Goal: Information Seeking & Learning: Learn about a topic

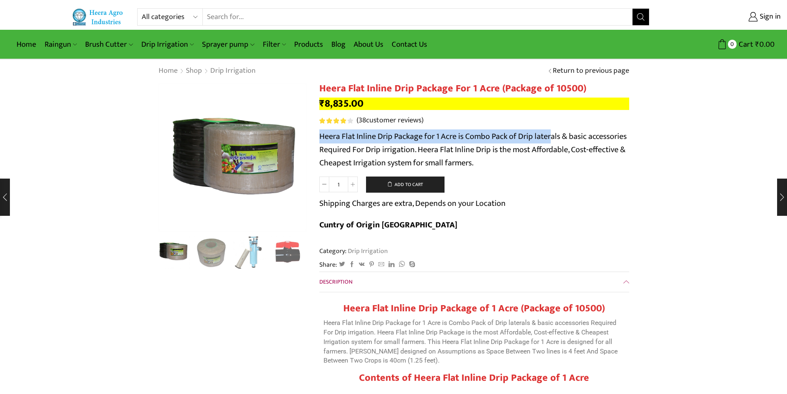
drag, startPoint x: 321, startPoint y: 136, endPoint x: 552, endPoint y: 137, distance: 231.4
click at [552, 137] on p "Heera Flat Inline Drip Package for 1 Acre is Combo Pack of Drip laterals & basi…" at bounding box center [474, 150] width 310 height 40
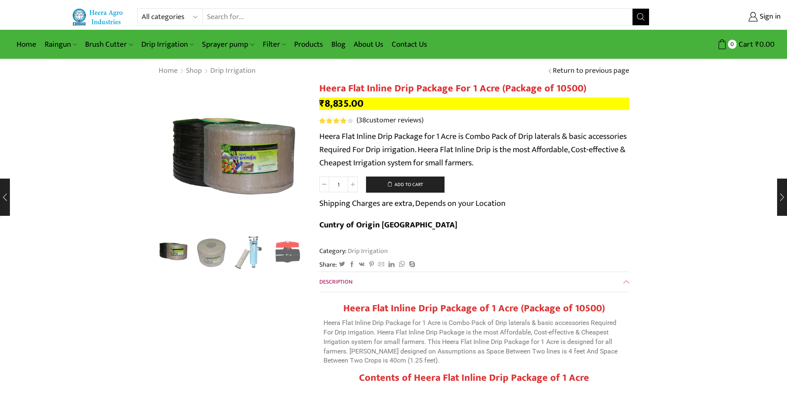
click at [522, 146] on p "Heera Flat Inline Drip Package for 1 Acre is Combo Pack of Drip laterals & basi…" at bounding box center [474, 150] width 310 height 40
click at [322, 152] on p "Heera Flat Inline Drip Package for 1 Acre is Combo Pack of Drip laterals & basi…" at bounding box center [474, 150] width 310 height 40
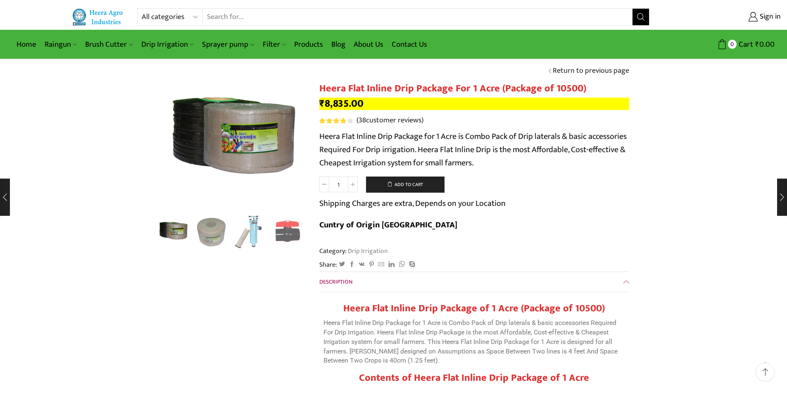
scroll to position [41, 0]
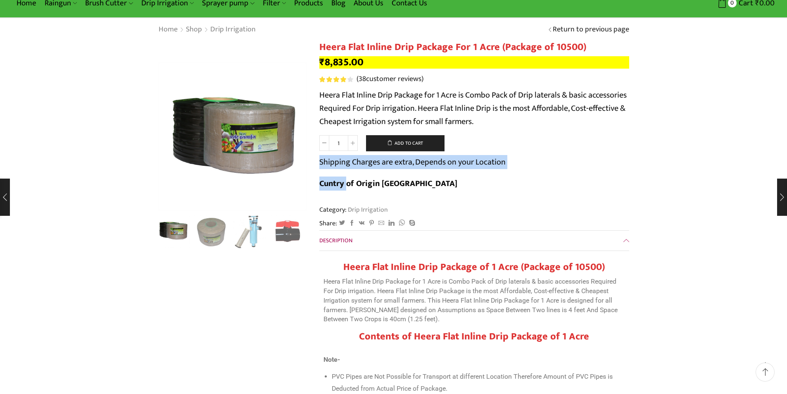
drag, startPoint x: 321, startPoint y: 167, endPoint x: 534, endPoint y: 167, distance: 213.3
click at [534, 167] on form "Heera Flat Inline Drip Package For 1 Acre (Package of 10500) quantity 1 Add to …" at bounding box center [474, 167] width 310 height 64
click at [522, 173] on form "Heera Flat Inline Drip Package For 1 Acre (Package of 10500) quantity 1 Add to …" at bounding box center [474, 167] width 310 height 64
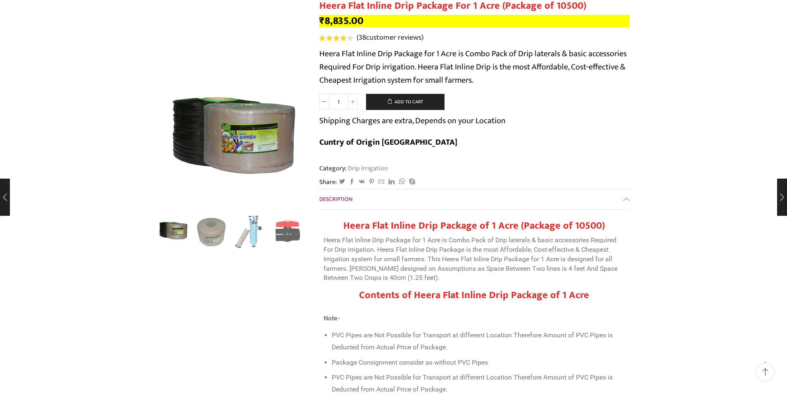
scroll to position [0, 0]
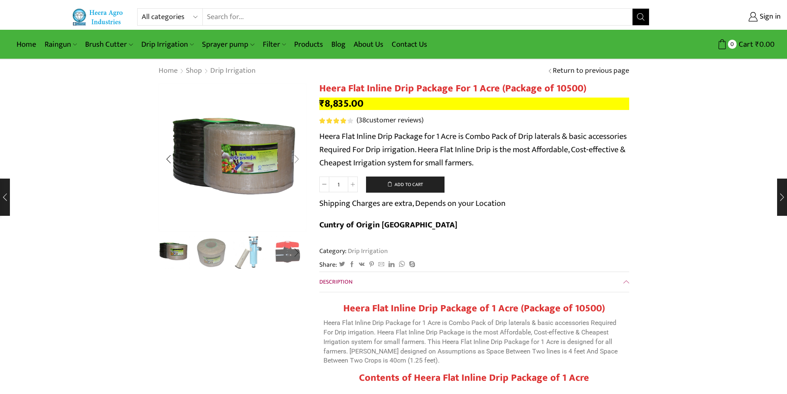
click at [300, 160] on div "Next slide" at bounding box center [296, 159] width 21 height 21
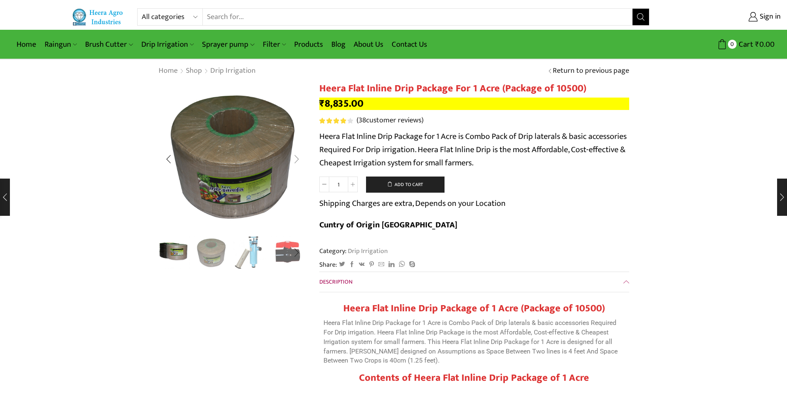
click at [300, 160] on div "Next slide" at bounding box center [296, 159] width 21 height 21
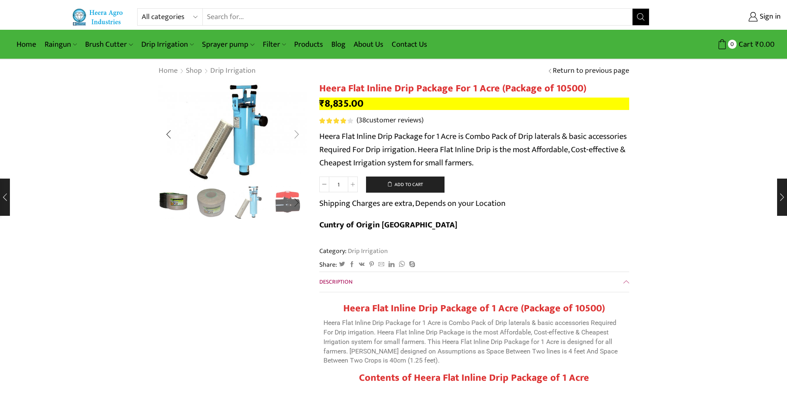
click at [303, 133] on div "Next slide" at bounding box center [296, 134] width 21 height 21
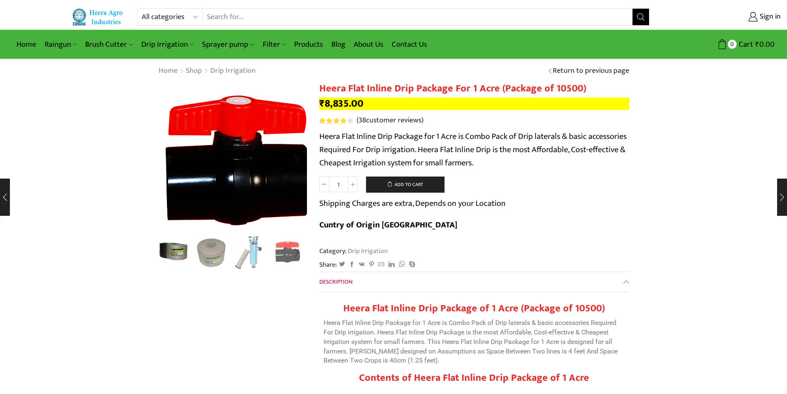
click at [299, 136] on img "4 / 10" at bounding box center [239, 166] width 207 height 207
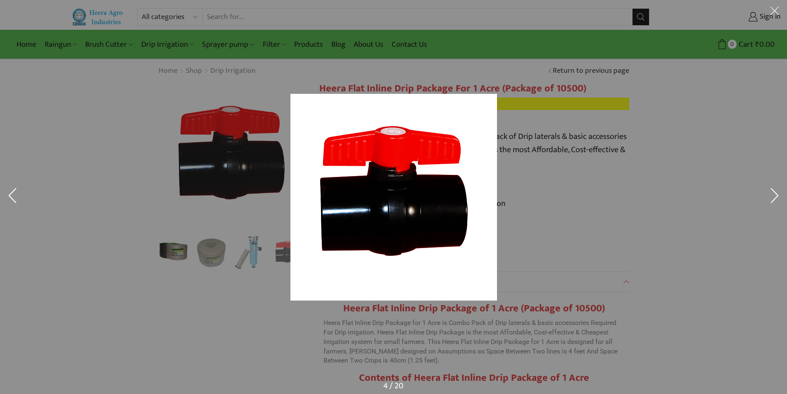
click at [574, 156] on div at bounding box center [518, 208] width 455 height 228
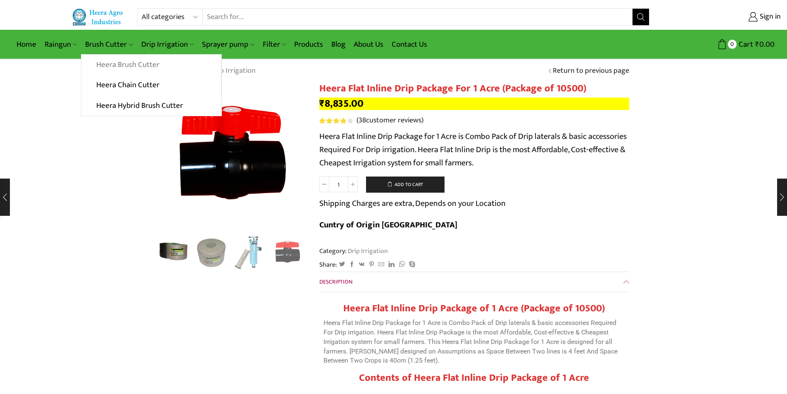
click at [124, 68] on link "Heera Brush Cutter" at bounding box center [150, 65] width 139 height 21
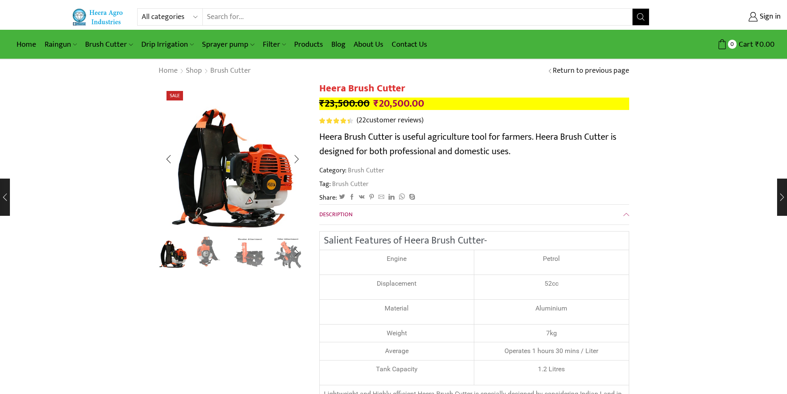
click at [207, 251] on img "2 / 8" at bounding box center [211, 251] width 34 height 34
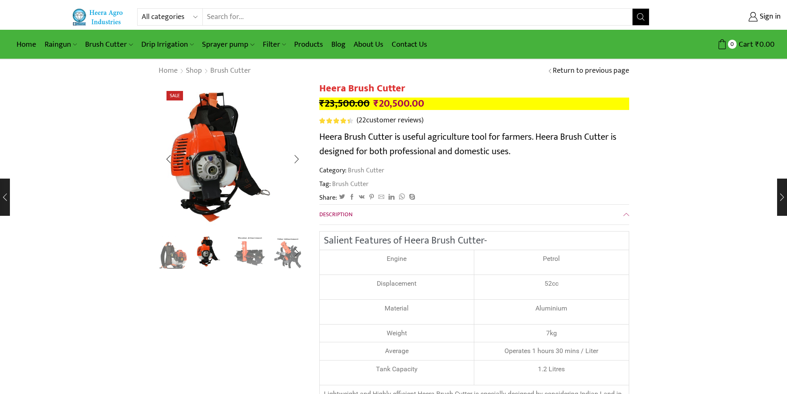
click at [245, 250] on img "3 / 8" at bounding box center [250, 251] width 34 height 34
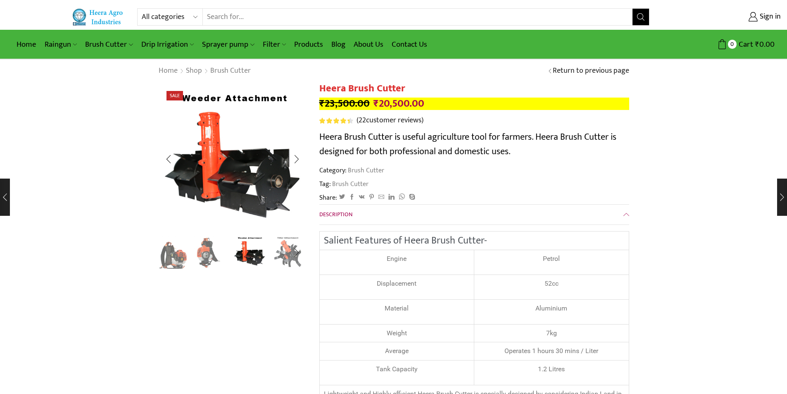
click at [284, 252] on img "4 / 8" at bounding box center [288, 251] width 34 height 34
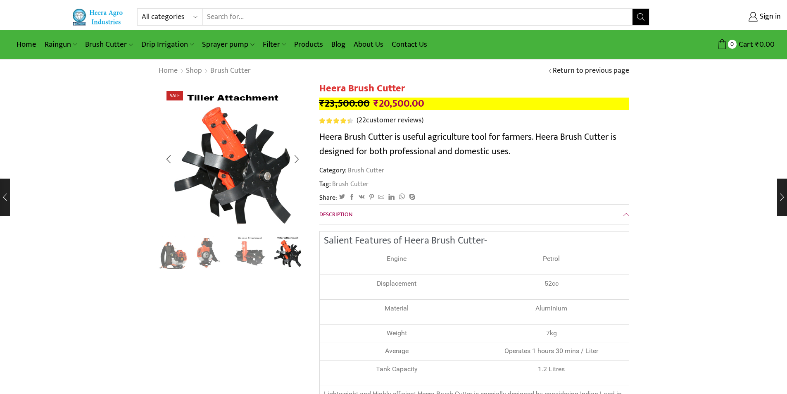
click at [254, 253] on img "3 / 8" at bounding box center [250, 251] width 34 height 34
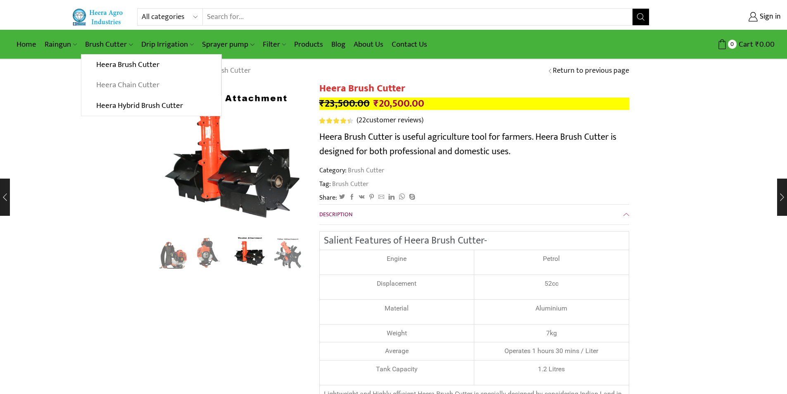
click at [114, 84] on link "Heera Chain Cutter" at bounding box center [150, 85] width 139 height 21
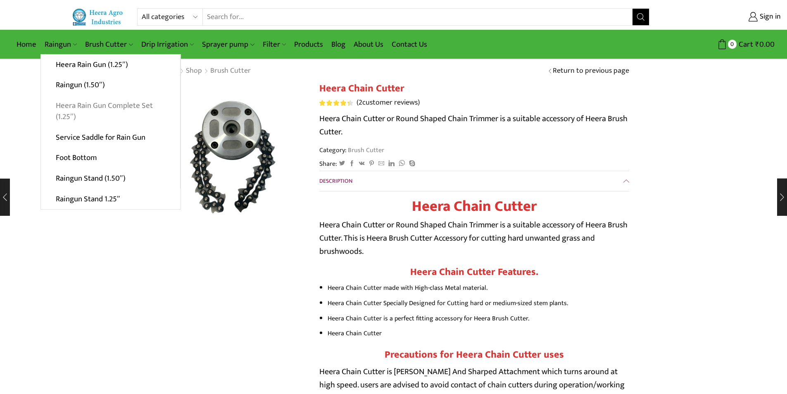
click at [106, 106] on link "Heera Rain Gun Complete Set (1.25″)" at bounding box center [110, 111] width 139 height 32
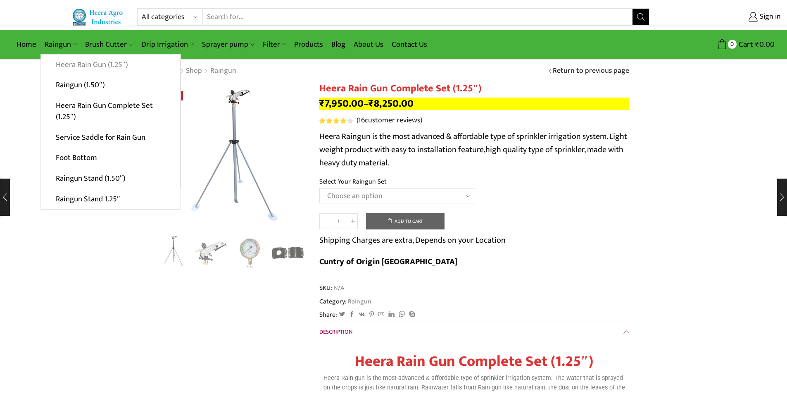
click at [72, 65] on link "Heera Rain Gun (1.25″)" at bounding box center [110, 65] width 139 height 21
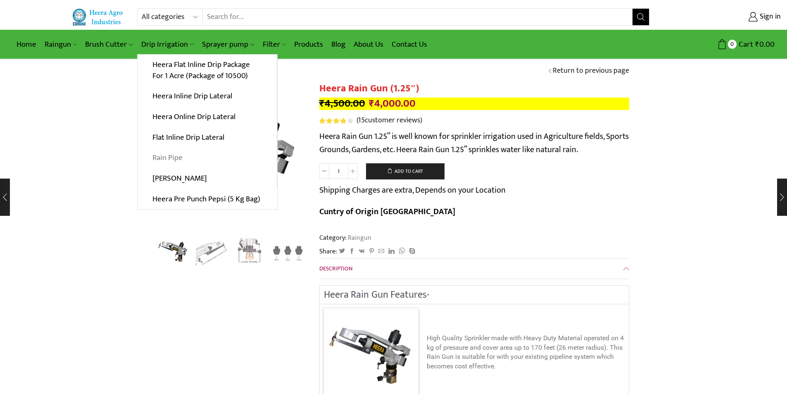
click at [172, 159] on link "Rain Pipe" at bounding box center [207, 158] width 139 height 21
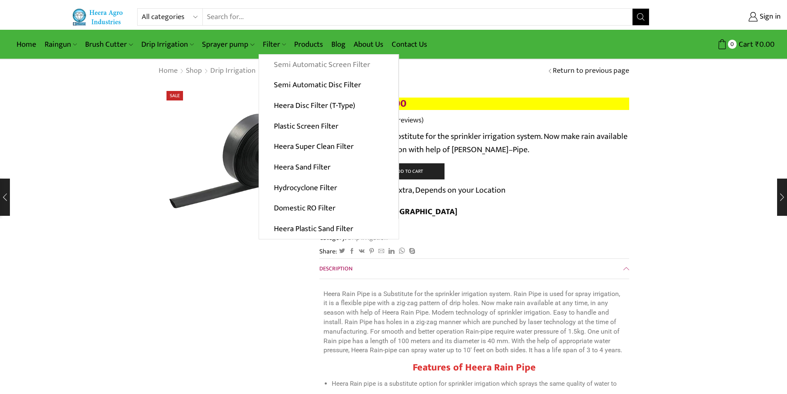
click at [285, 63] on link "Semi Automatic Screen Filter" at bounding box center [328, 65] width 139 height 21
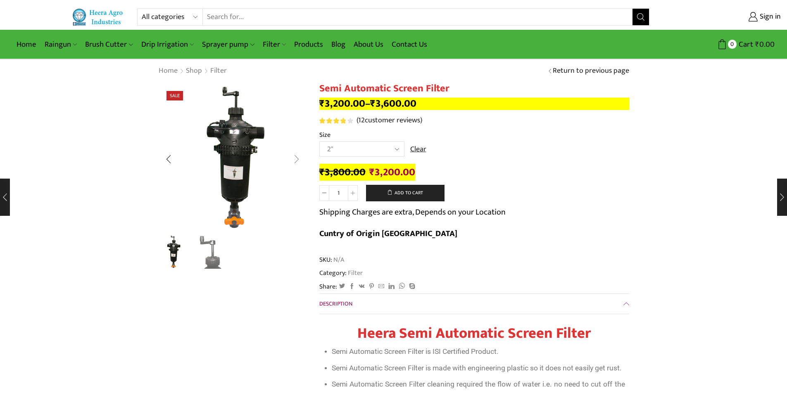
click at [296, 159] on div "Next slide" at bounding box center [296, 159] width 21 height 21
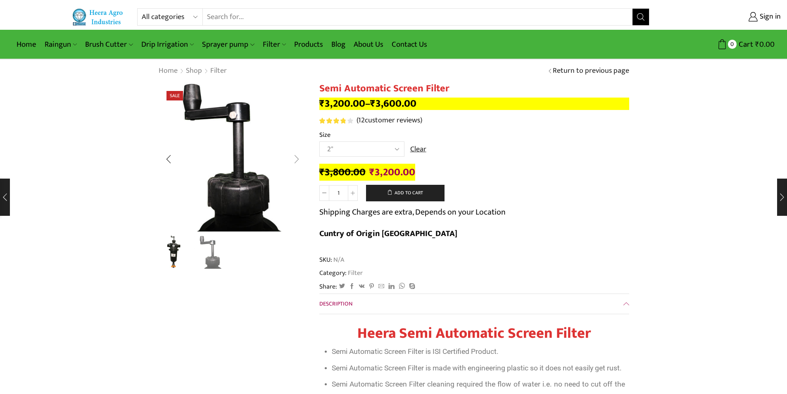
click at [296, 159] on div "Next slide" at bounding box center [296, 159] width 21 height 21
click at [296, 158] on div "Next slide" at bounding box center [296, 159] width 21 height 21
click at [315, 43] on link "Products" at bounding box center [308, 44] width 37 height 19
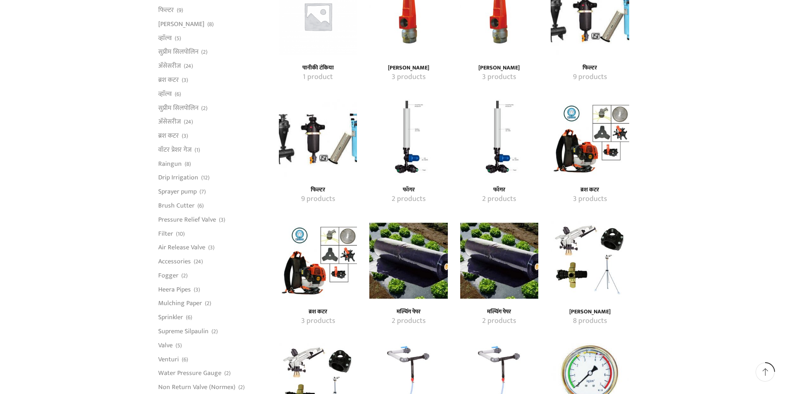
scroll to position [537, 0]
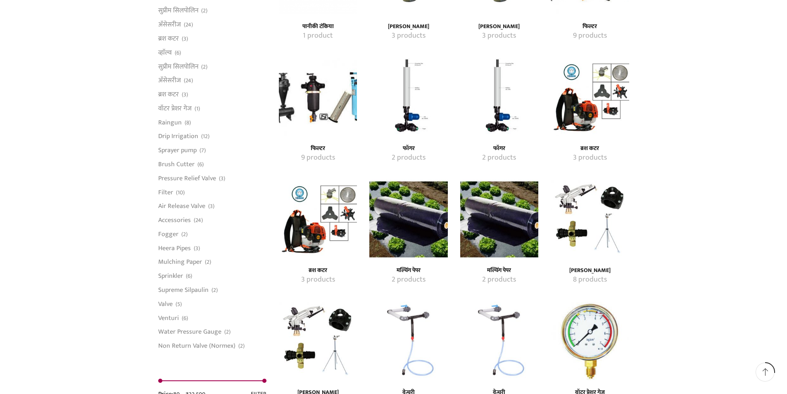
click at [405, 237] on img "Visit product category मल्चिंग पेपर" at bounding box center [408, 219] width 78 height 78
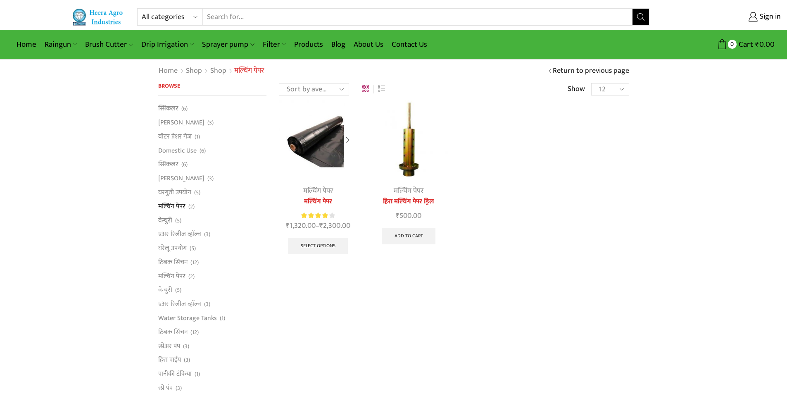
click at [324, 159] on img at bounding box center [318, 139] width 78 height 78
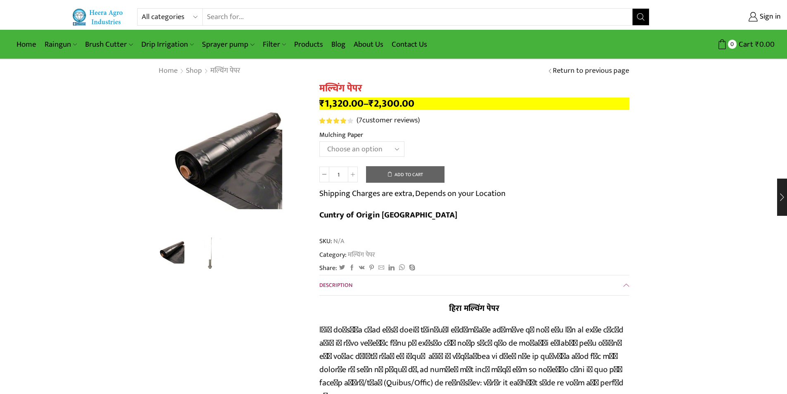
click at [391, 149] on select "Choose an option 1000 X 20 X 400 1000 X 25 X 400 1000 X 30 X 400 1200 X 20 X 40…" at bounding box center [361, 148] width 85 height 15
click at [319, 141] on select "Choose an option 1000 X 20 X 400 1000 X 25 X 400 1000 X 30 X 400 1200 X 20 X 40…" at bounding box center [361, 148] width 85 height 15
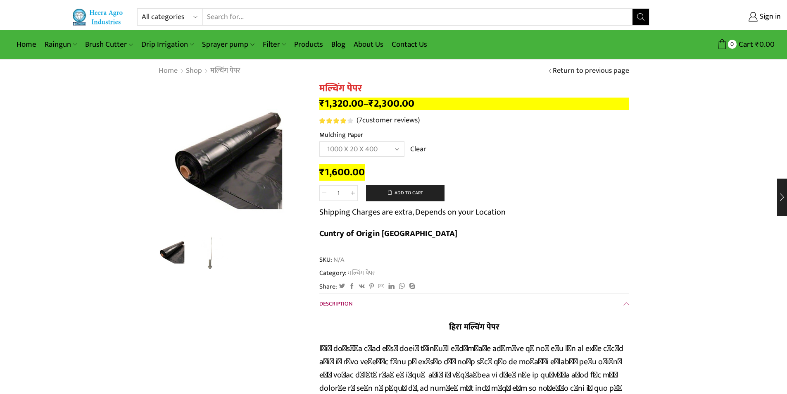
drag, startPoint x: 362, startPoint y: 160, endPoint x: 372, endPoint y: 155, distance: 10.5
click at [366, 158] on td "Choose an option 1000 X 20 X 400 1000 X 25 X 400 1000 X 30 X 400 1200 X 20 X 40…" at bounding box center [474, 152] width 310 height 23
click at [403, 148] on select "Choose an option 1000 X 20 X 400 1000 X 25 X 400 1000 X 30 X 400 1200 X 20 X 40…" at bounding box center [361, 148] width 85 height 15
click at [319, 141] on select "Choose an option 1000 X 20 X 400 1000 X 25 X 400 1000 X 30 X 400 1200 X 20 X 40…" at bounding box center [361, 148] width 85 height 15
click at [382, 154] on select "Choose an option 1000 X 20 X 400 1000 X 25 X 400 1000 X 30 X 400 1200 X 20 X 40…" at bounding box center [361, 148] width 85 height 15
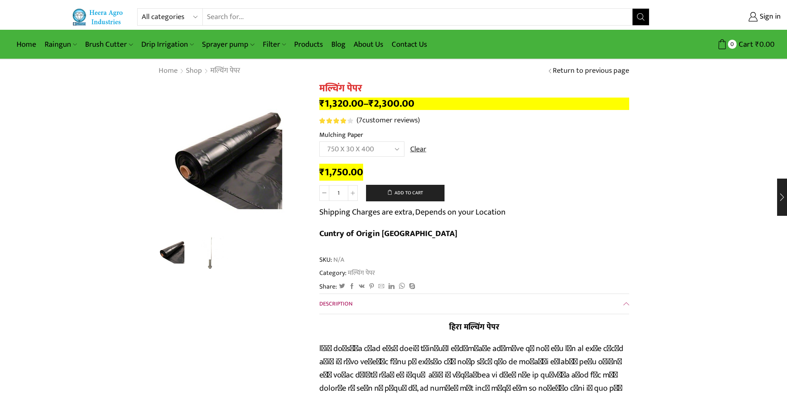
click at [319, 141] on select "Choose an option 1000 X 20 X 400 1000 X 25 X 400 1000 X 30 X 400 1200 X 20 X 40…" at bounding box center [361, 148] width 85 height 15
click at [381, 144] on select "Choose an option 1000 X 20 X 400 1000 X 25 X 400 1000 X 30 X 400 1200 X 20 X 40…" at bounding box center [361, 148] width 85 height 15
click at [319, 141] on select "Choose an option 1000 X 20 X 400 1000 X 25 X 400 1000 X 30 X 400 1200 X 20 X 40…" at bounding box center [361, 148] width 85 height 15
select select "1000-x-20-x-400-hi"
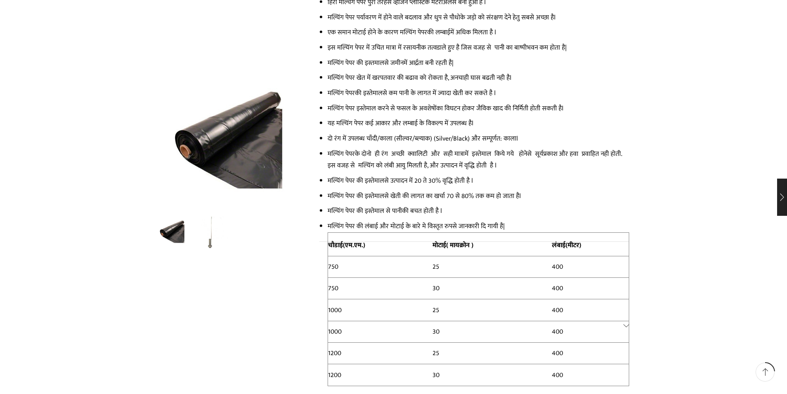
scroll to position [496, 0]
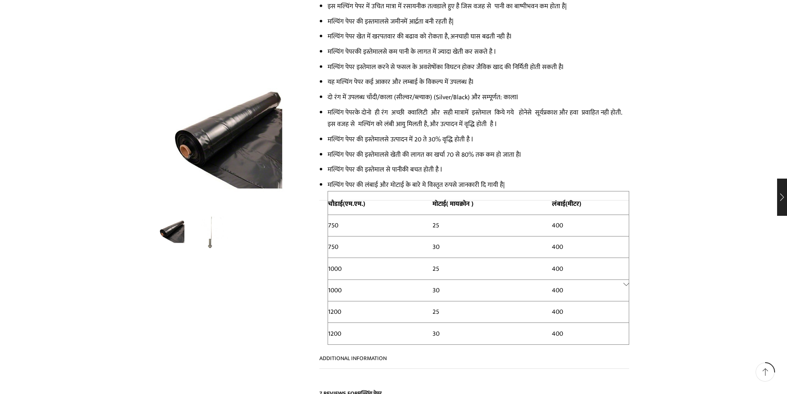
click at [625, 252] on link "Additional information" at bounding box center [474, 283] width 310 height 167
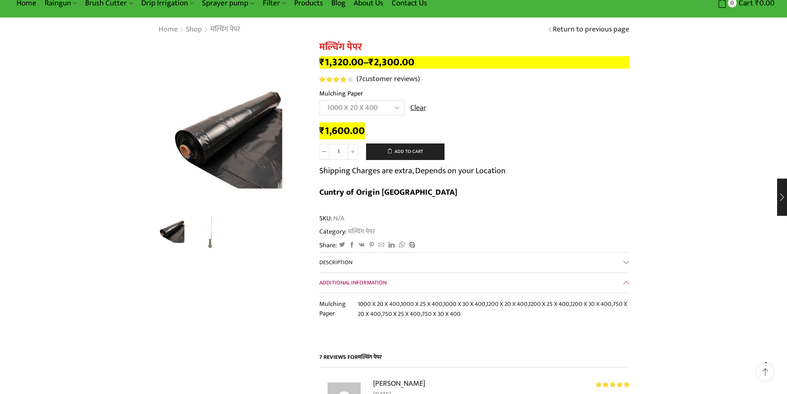
scroll to position [0, 0]
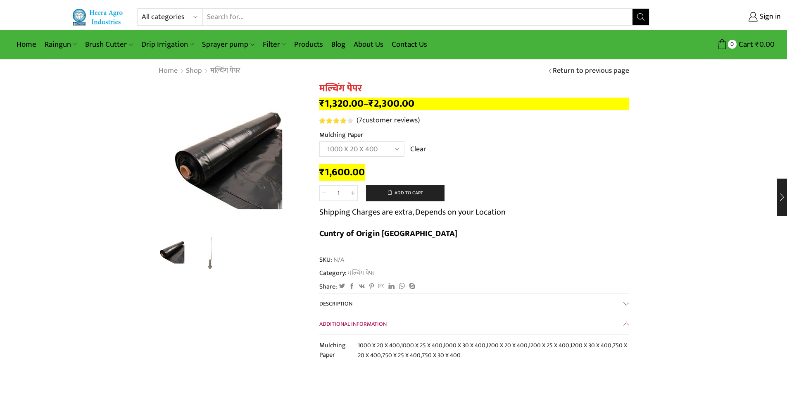
click at [197, 20] on select "All categories Accessories Air Release Valve Brush Cutter Domestic Use Drip Irr…" at bounding box center [172, 17] width 61 height 17
select select "sprayer-pump"
click at [142, 9] on select "All categories Accessories Air Release Valve Brush Cutter Domestic Use Drip Irr…" at bounding box center [172, 17] width 61 height 17
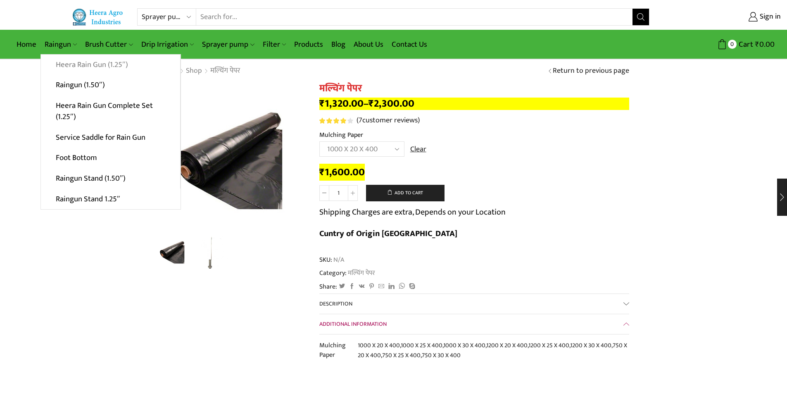
click at [75, 64] on link "Heera Rain Gun (1.25″)" at bounding box center [110, 65] width 139 height 21
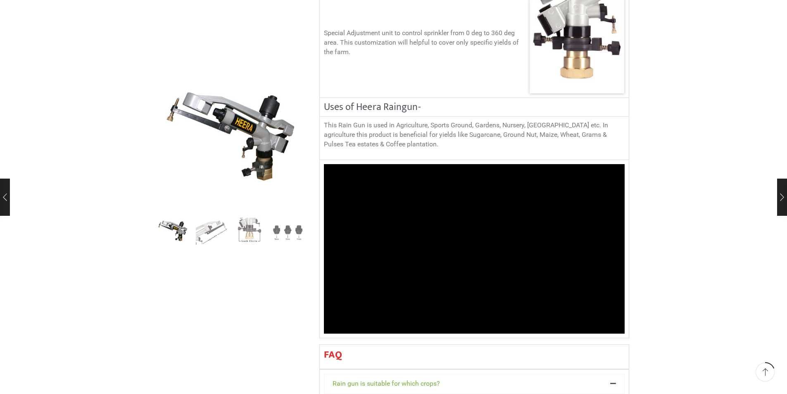
scroll to position [785, 0]
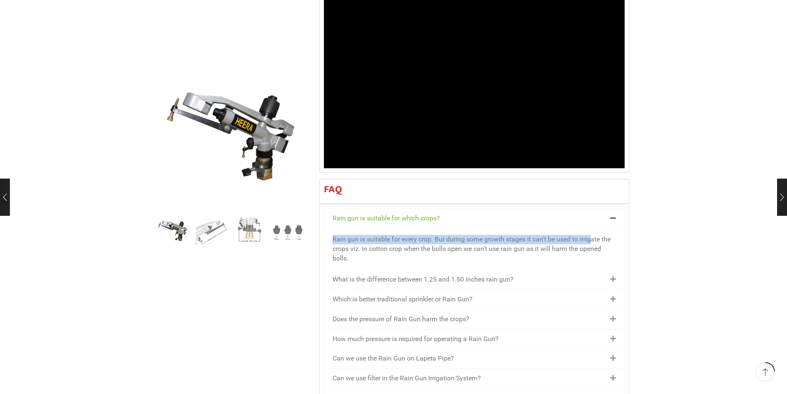
drag, startPoint x: 330, startPoint y: 217, endPoint x: 593, endPoint y: 216, distance: 262.9
click at [593, 228] on div "Rain gun is suitable for every crop. But during some growth stages it can’t be …" at bounding box center [474, 248] width 300 height 41
click at [432, 228] on div "Rain gun is suitable for every crop. But during some growth stages it can’t be …" at bounding box center [474, 248] width 300 height 41
